Goal: Task Accomplishment & Management: Manage account settings

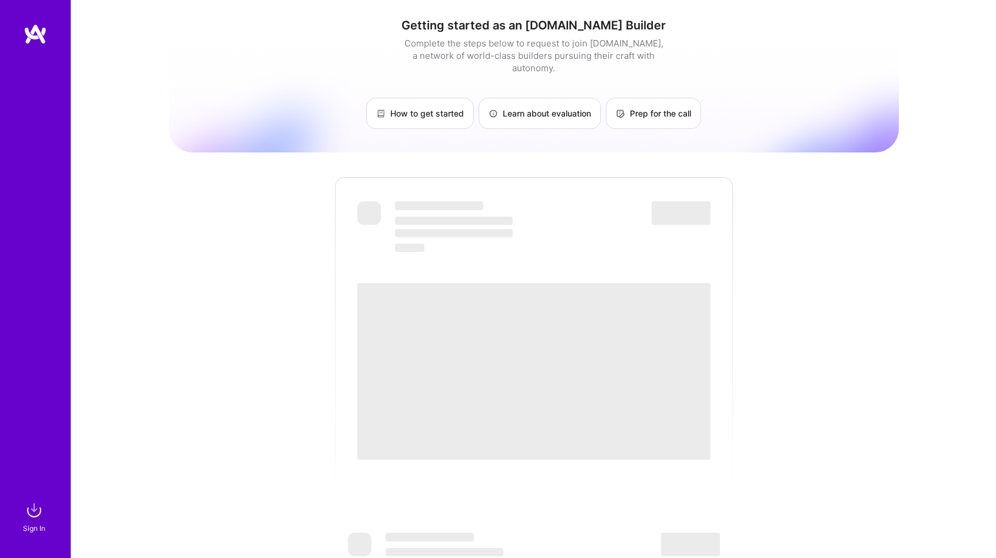
click at [39, 37] on img at bounding box center [36, 34] width 24 height 21
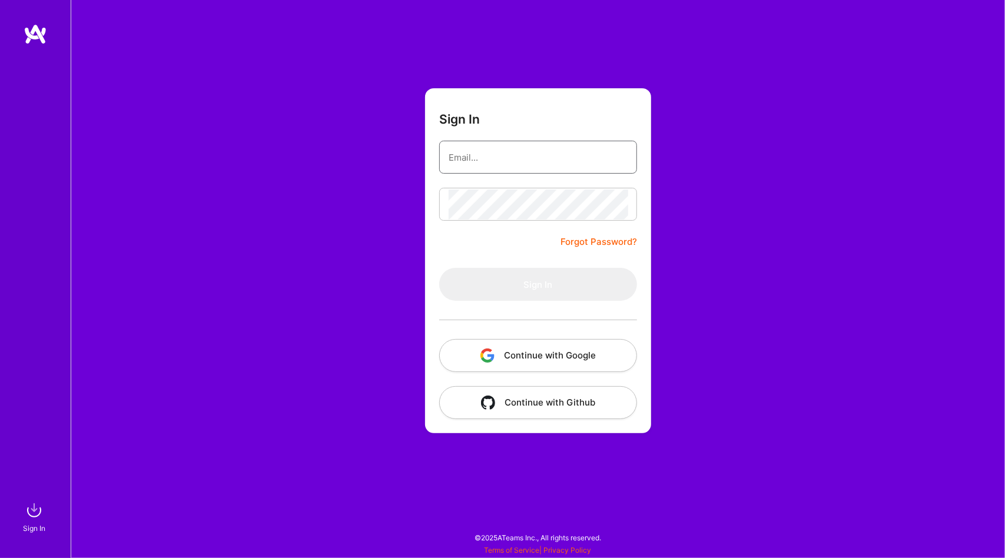
type input "[EMAIL_ADDRESS][PERSON_NAME][DOMAIN_NAME]"
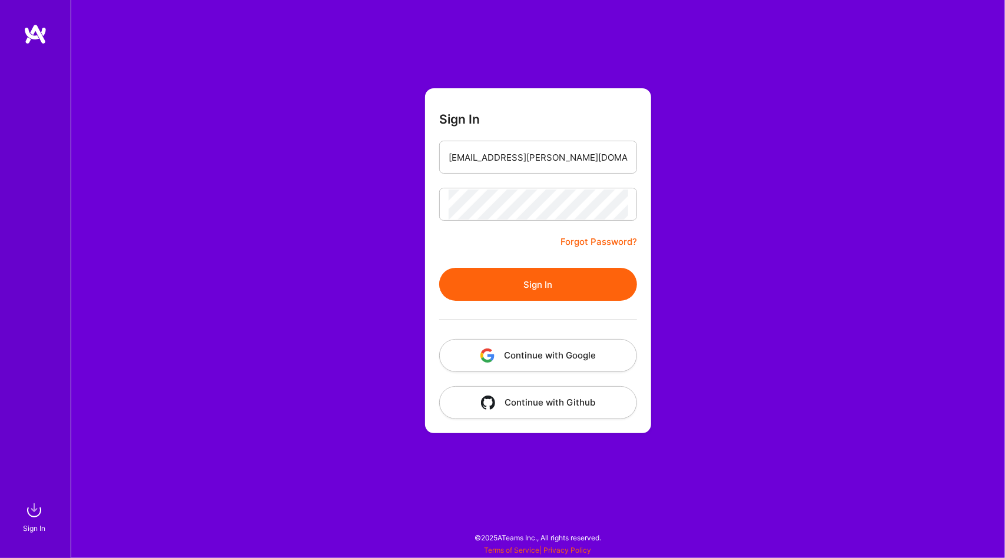
click at [528, 291] on button "Sign In" at bounding box center [538, 284] width 198 height 33
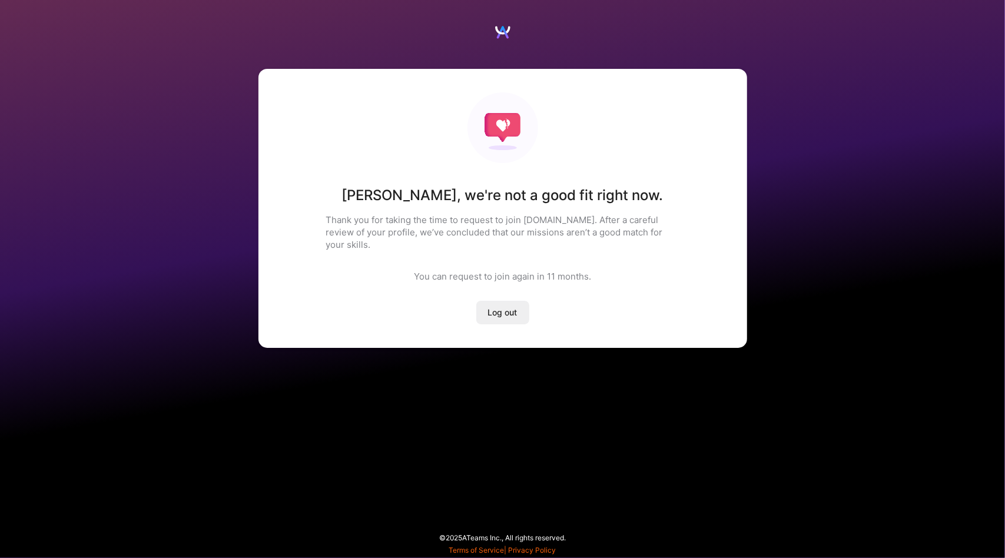
click at [472, 294] on div "[PERSON_NAME] , we're not a good fit right now. Thank you for taking the time t…" at bounding box center [502, 208] width 489 height 279
drag, startPoint x: 500, startPoint y: 302, endPoint x: 499, endPoint y: 291, distance: 10.7
click at [501, 307] on span "Log out" at bounding box center [502, 313] width 29 height 12
